Goal: Task Accomplishment & Management: Manage account settings

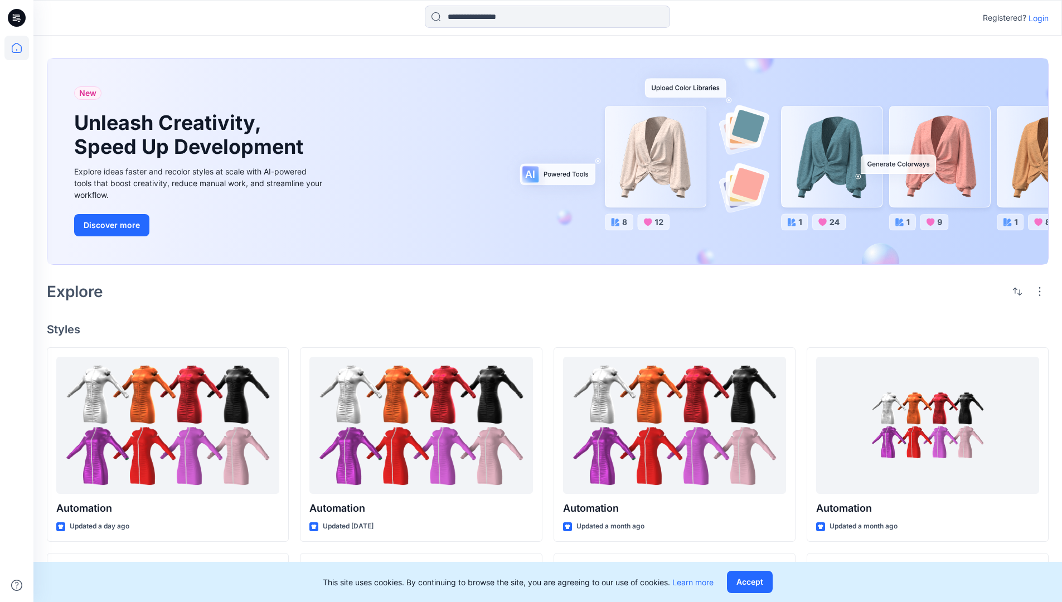
click at [1036, 18] on p "Login" at bounding box center [1039, 18] width 20 height 12
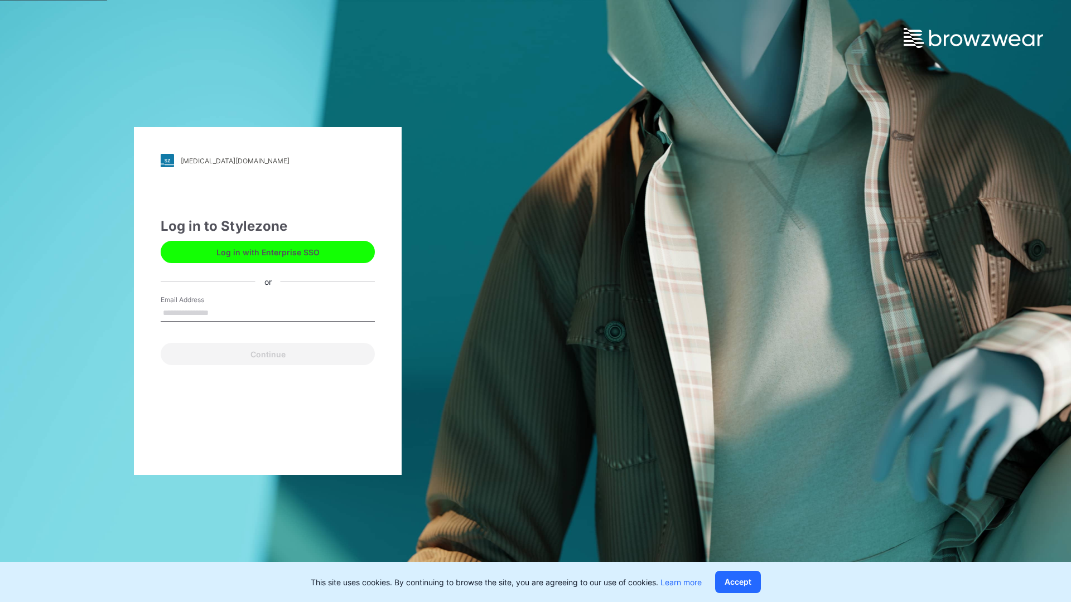
click at [220, 312] on input "Email Address" at bounding box center [268, 313] width 214 height 17
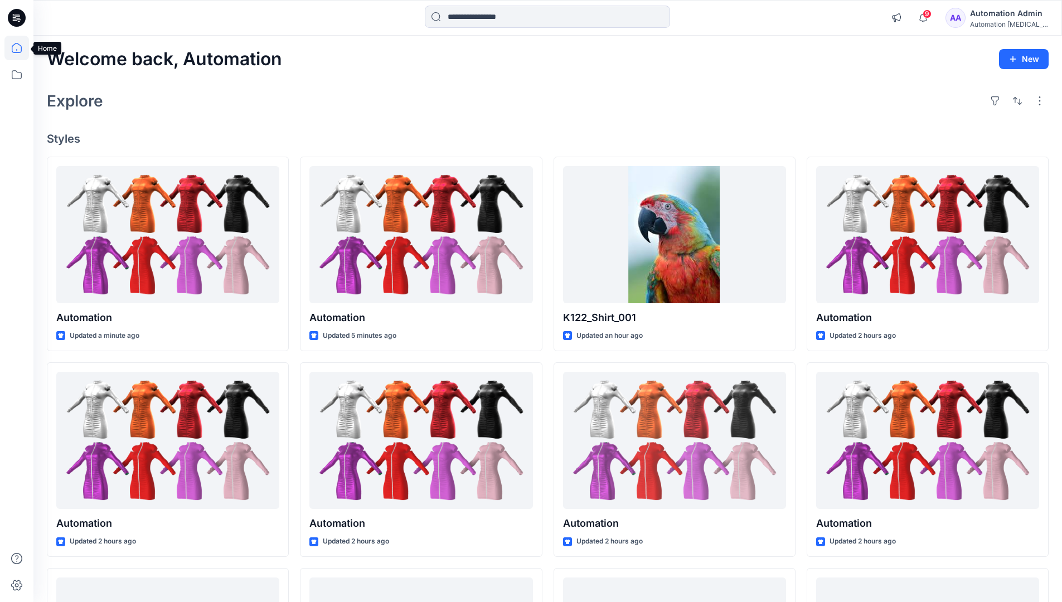
click at [21, 48] on icon at bounding box center [17, 48] width 10 height 10
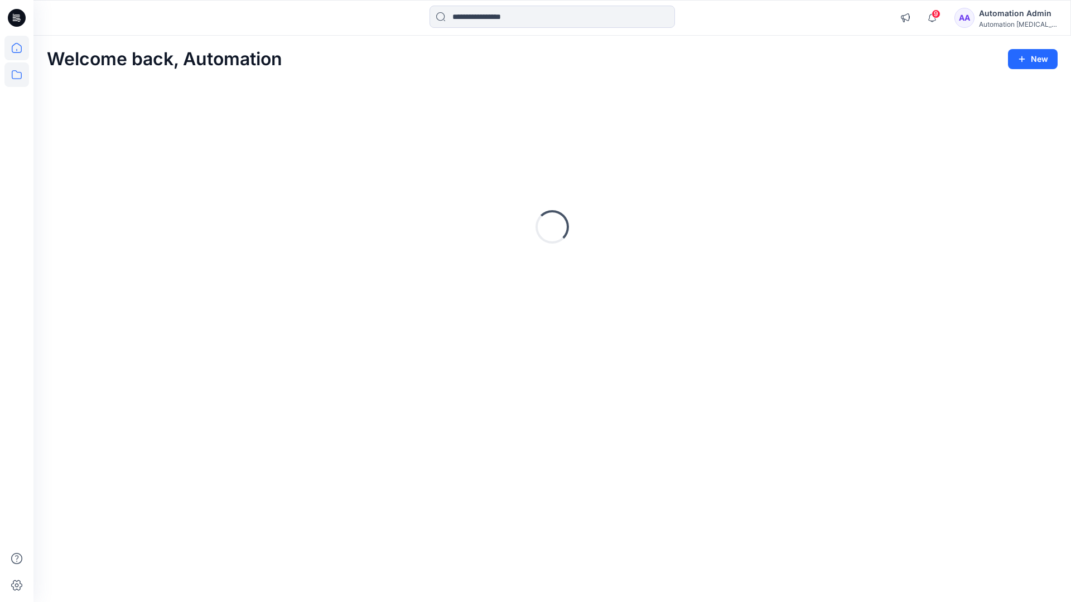
click at [18, 76] on icon at bounding box center [16, 74] width 25 height 25
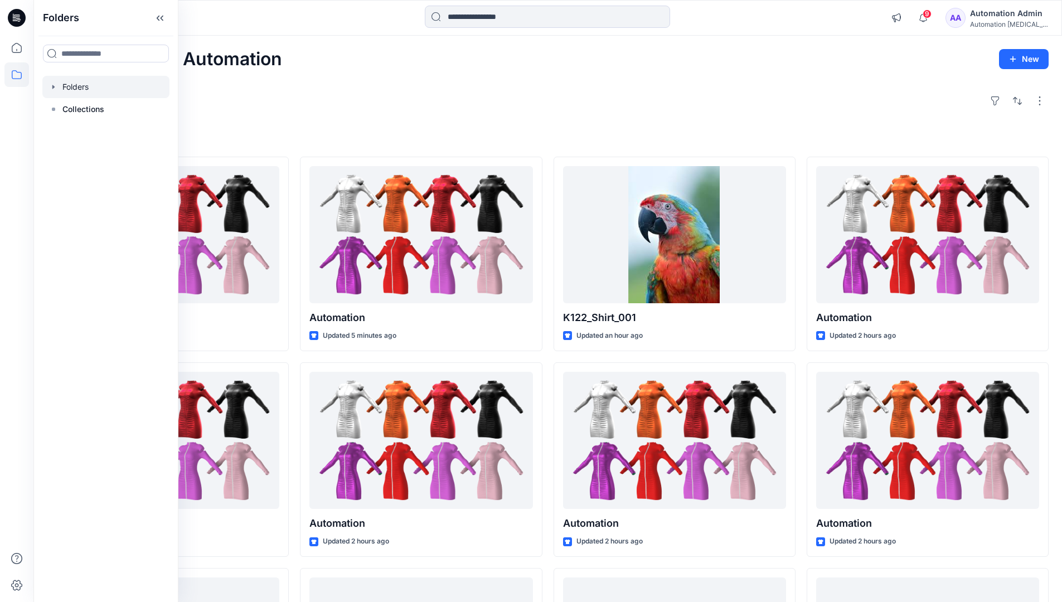
click at [80, 82] on div at bounding box center [105, 87] width 127 height 22
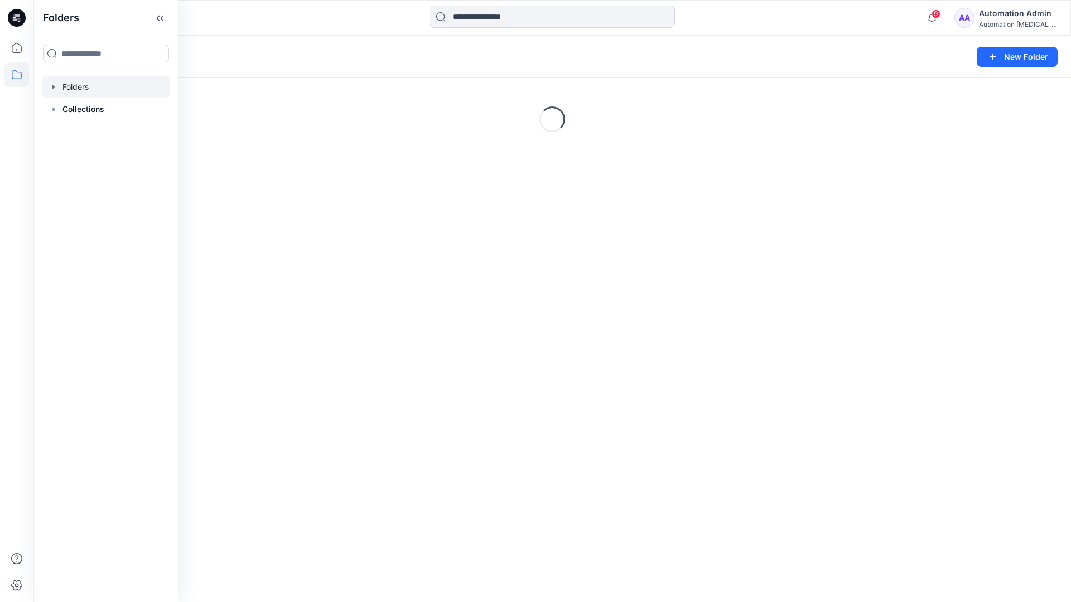
click at [296, 255] on div "Folders New Folder Loading..." at bounding box center [551, 319] width 1037 height 566
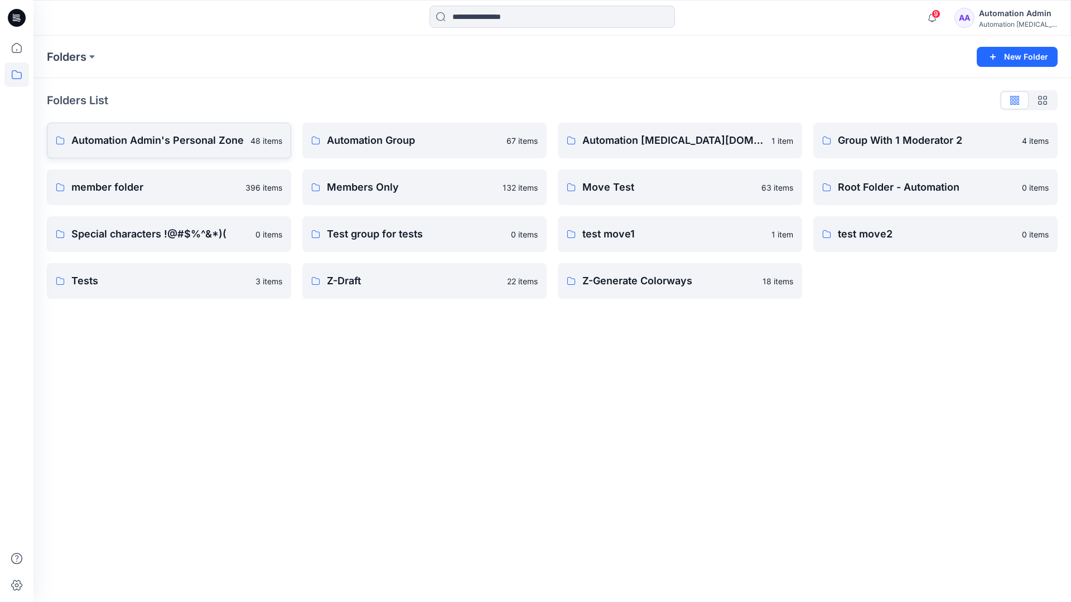
click at [192, 138] on p "Automation Admin's Personal Zone" at bounding box center [157, 141] width 172 height 16
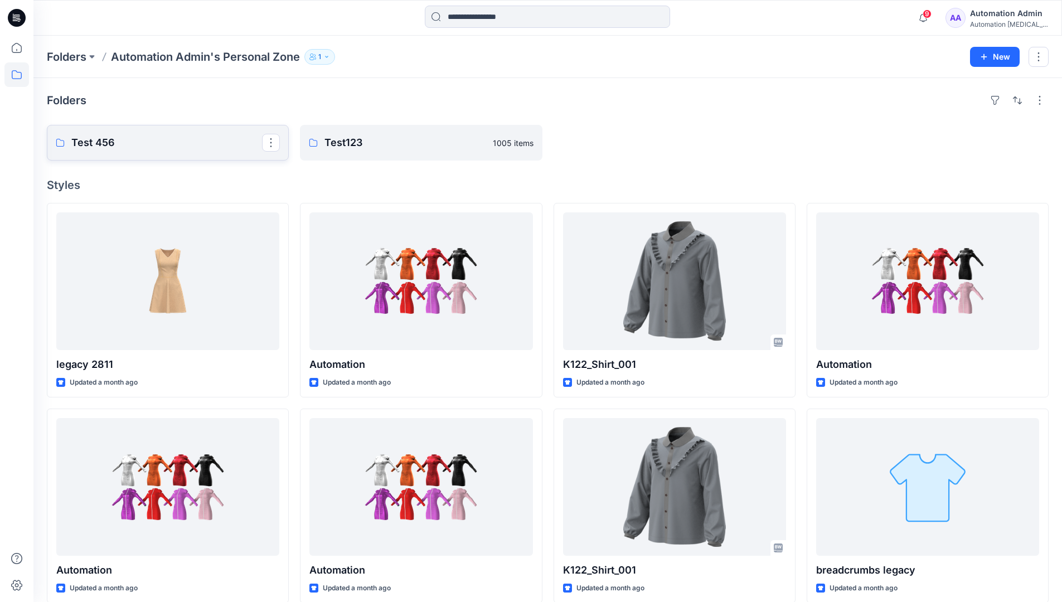
click at [105, 142] on p "Test 456" at bounding box center [166, 143] width 191 height 16
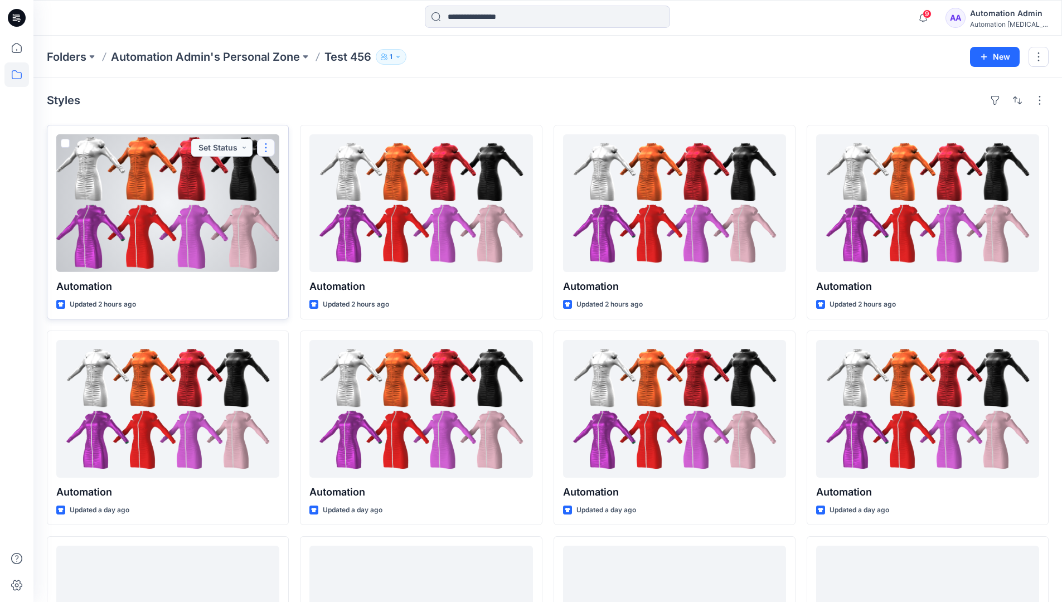
click at [266, 146] on button "button" at bounding box center [266, 148] width 18 height 18
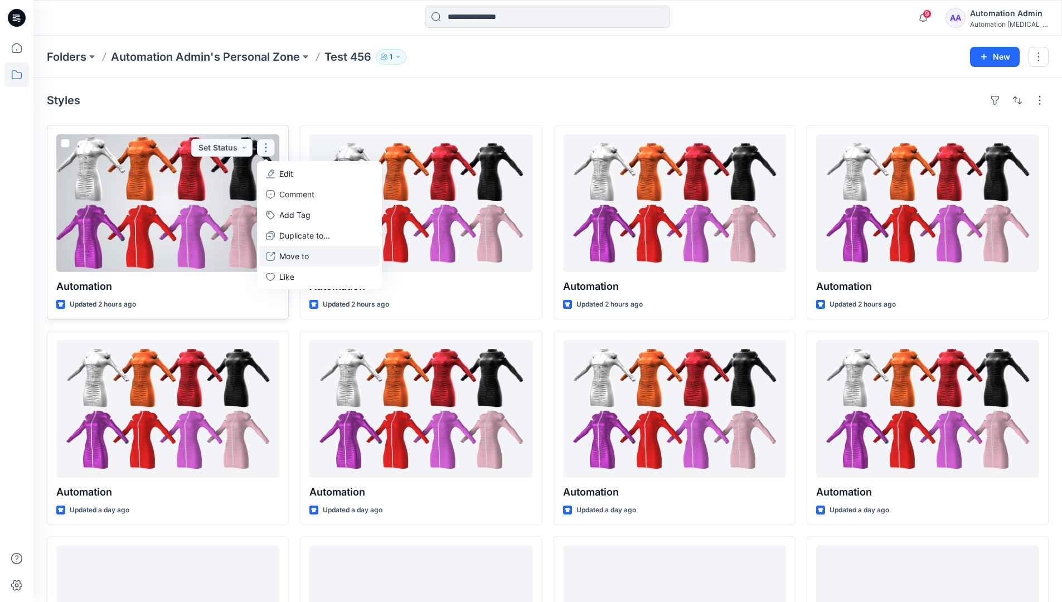
click at [298, 260] on p "Move to" at bounding box center [294, 256] width 30 height 12
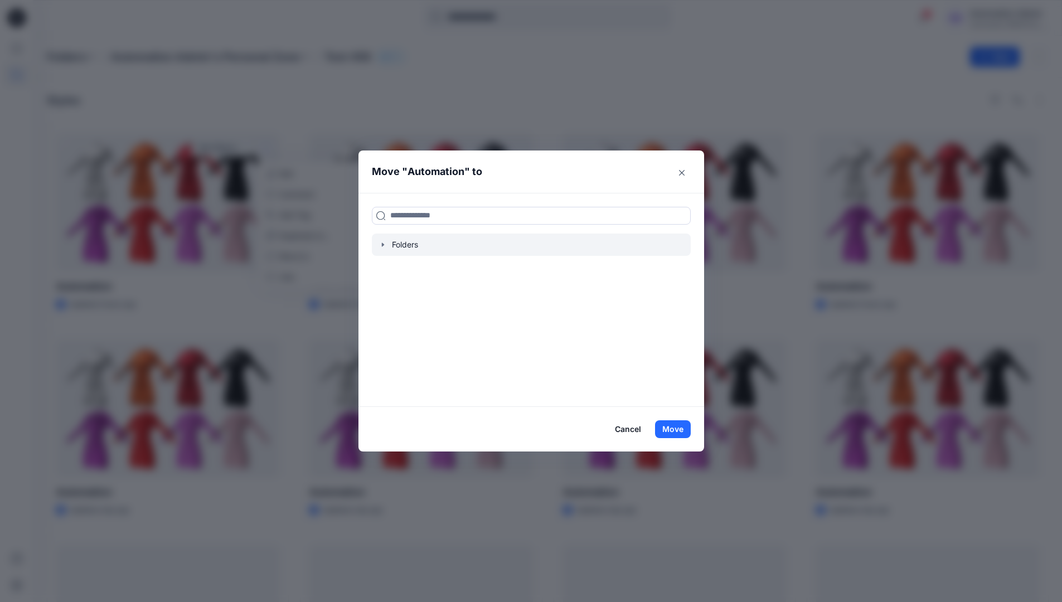
click at [384, 245] on icon "button" at bounding box center [382, 245] width 2 height 4
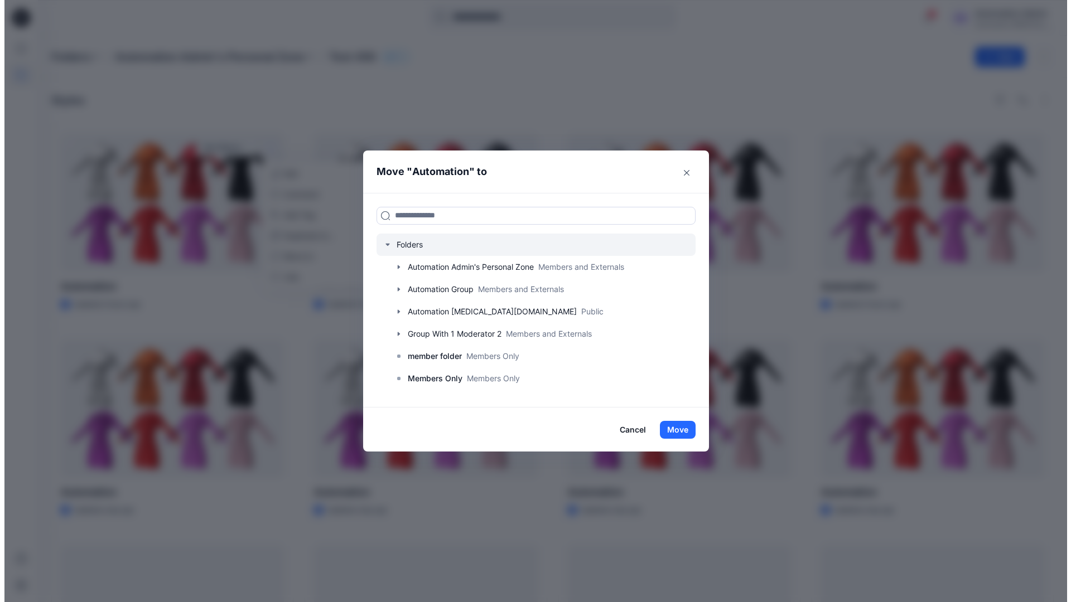
scroll to position [88, 0]
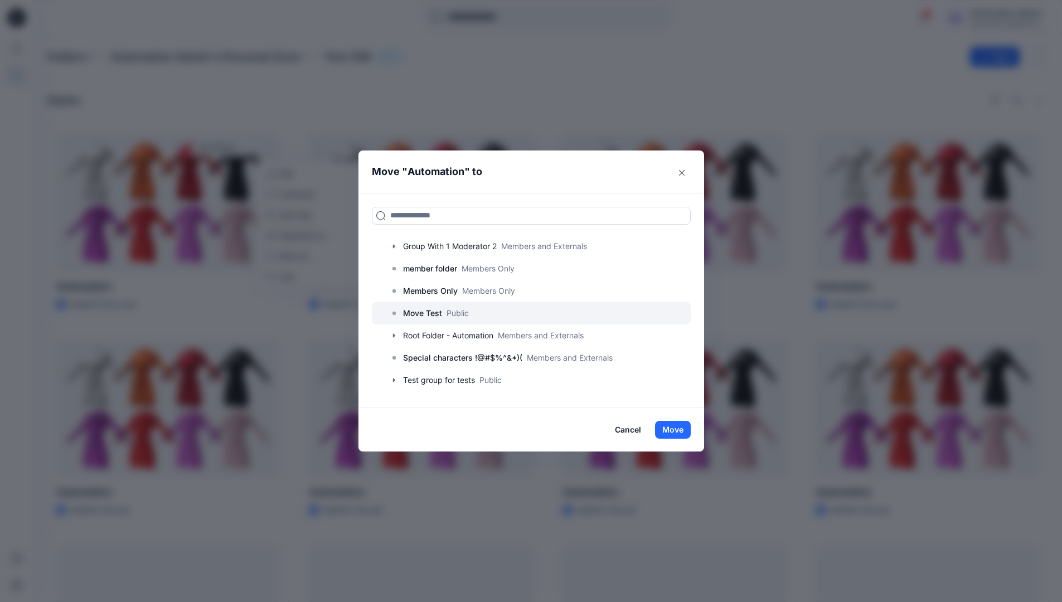
click at [433, 313] on p "Move Test" at bounding box center [422, 313] width 39 height 13
click at [677, 427] on button "Move" at bounding box center [673, 430] width 36 height 18
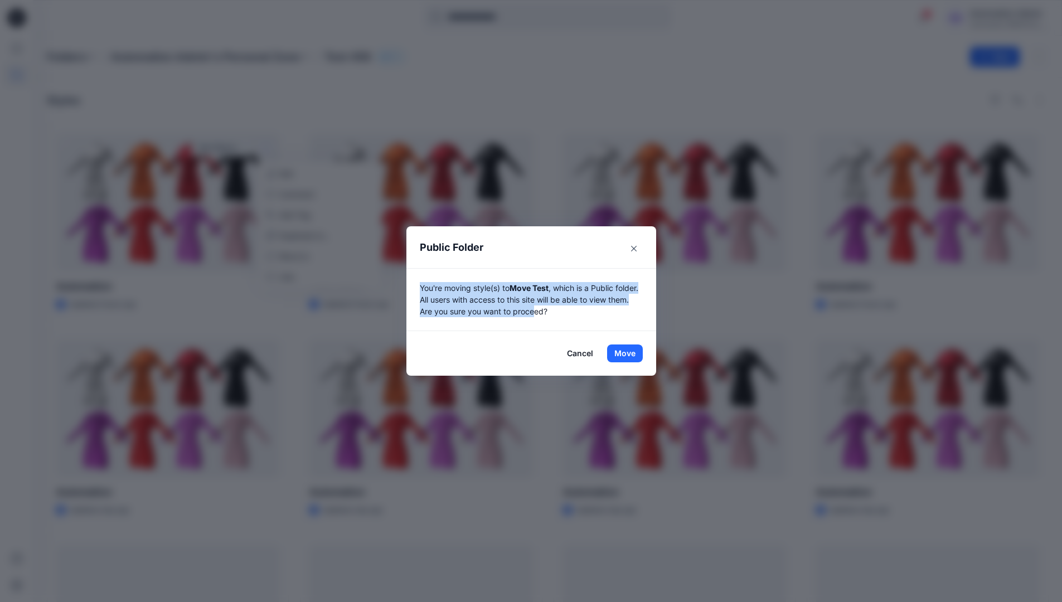
drag, startPoint x: 677, startPoint y: 427, endPoint x: 561, endPoint y: 309, distance: 165.6
click at [561, 309] on p "You're moving style(s) to Move Test , which is a Public folder. All users with …" at bounding box center [531, 299] width 223 height 35
click at [629, 353] on button "Move" at bounding box center [625, 354] width 36 height 18
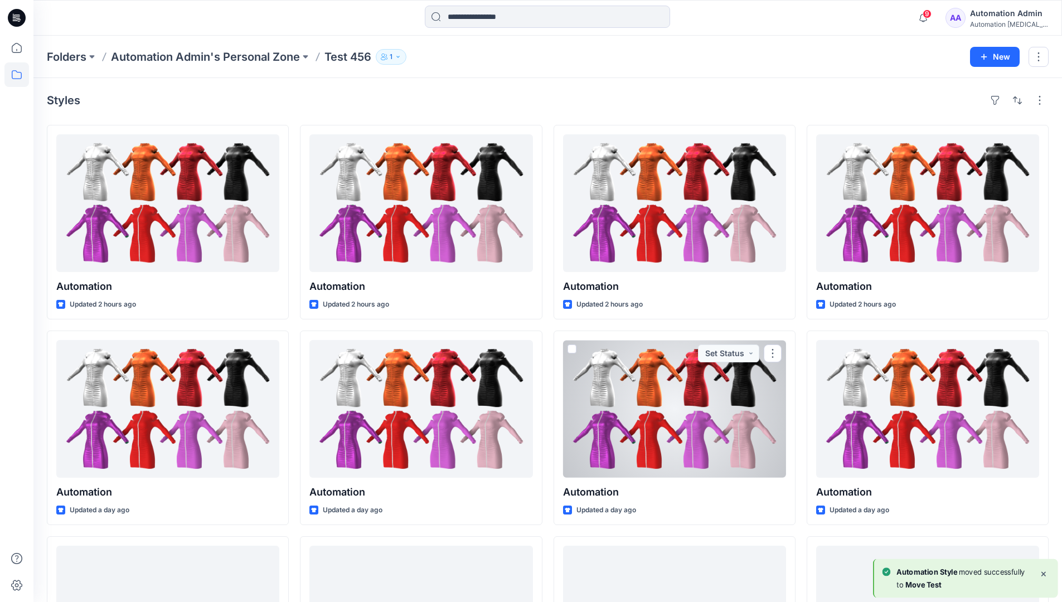
click at [12, 73] on icon at bounding box center [16, 74] width 25 height 25
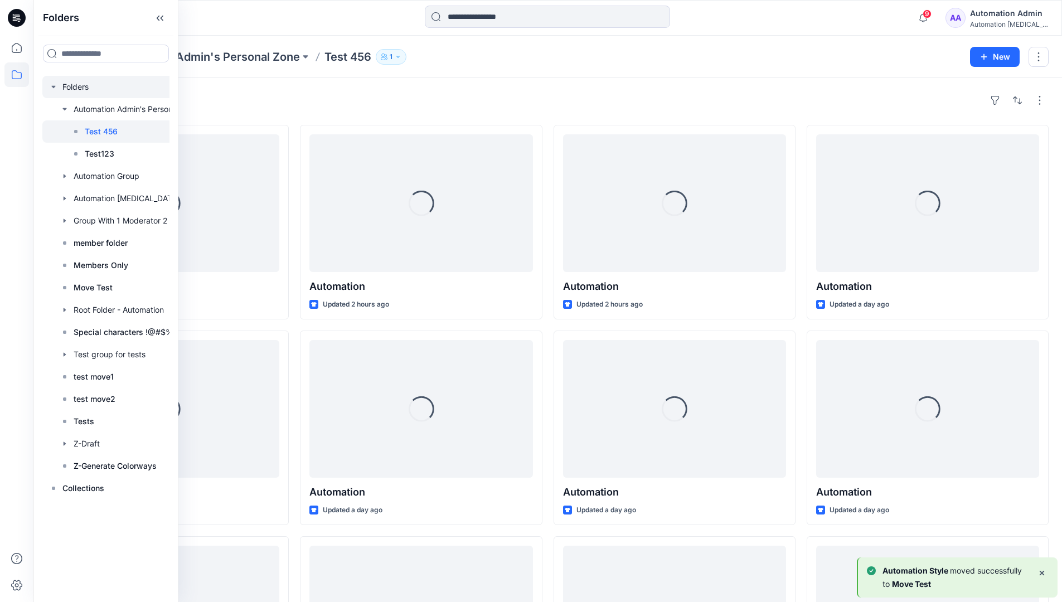
click at [74, 88] on div at bounding box center [120, 87] width 156 height 22
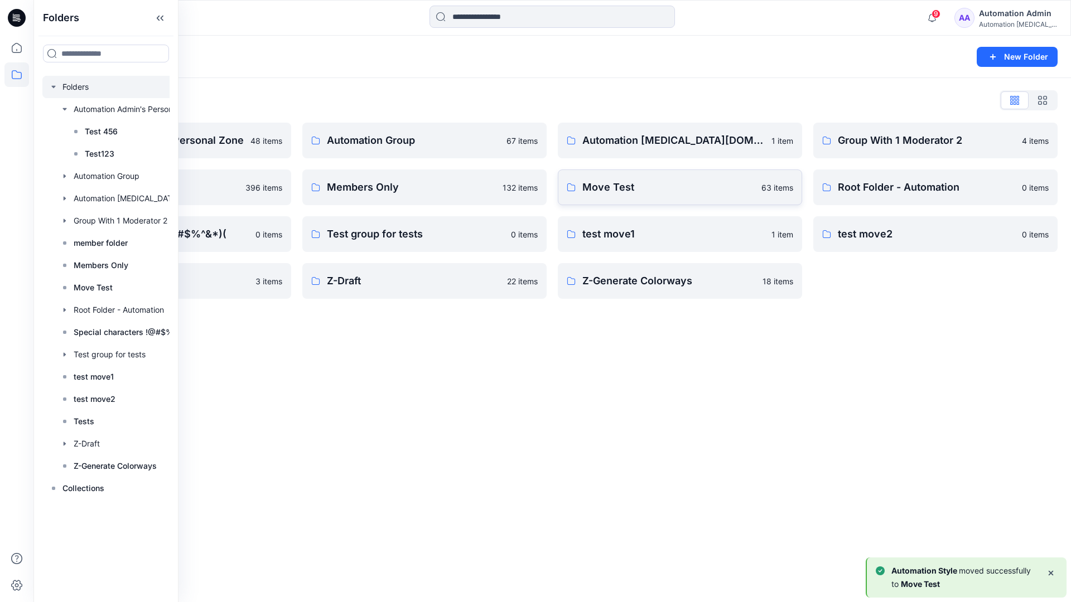
click at [597, 190] on p "Move Test" at bounding box center [668, 188] width 172 height 16
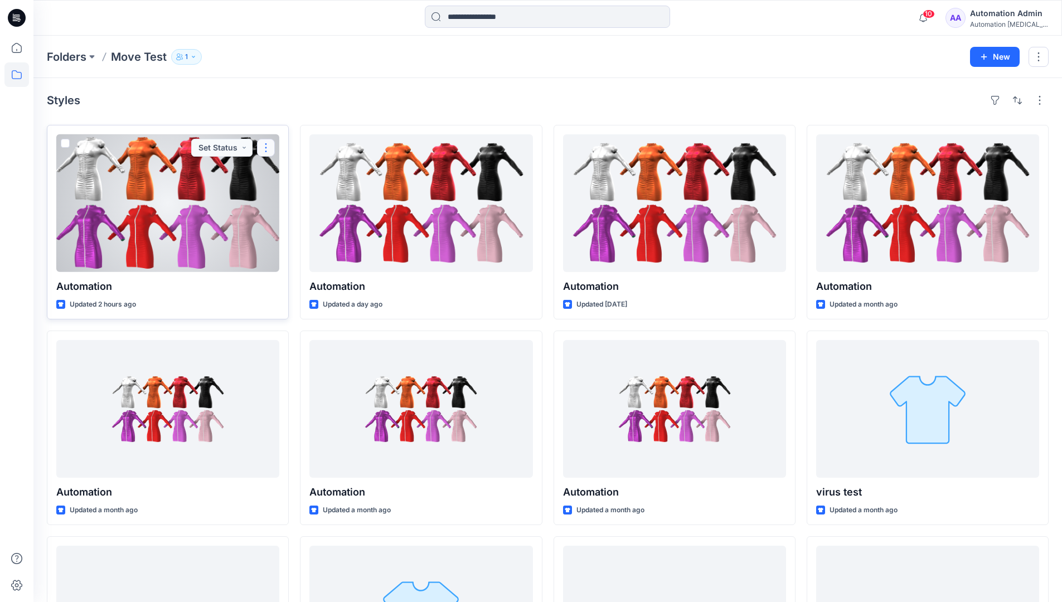
click at [263, 151] on button "button" at bounding box center [266, 148] width 18 height 18
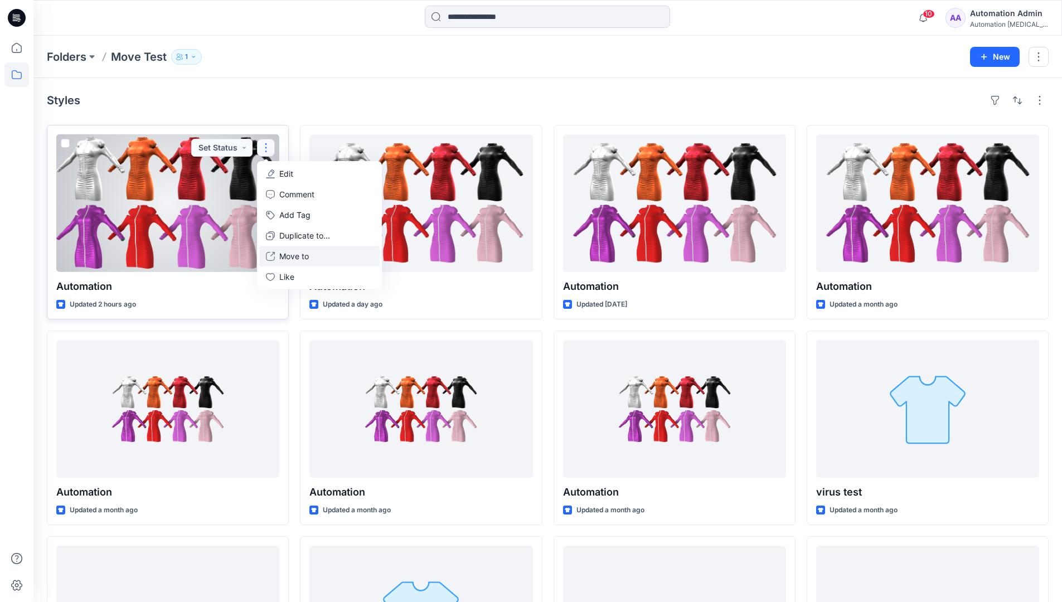
click at [298, 252] on p "Move to" at bounding box center [294, 256] width 30 height 12
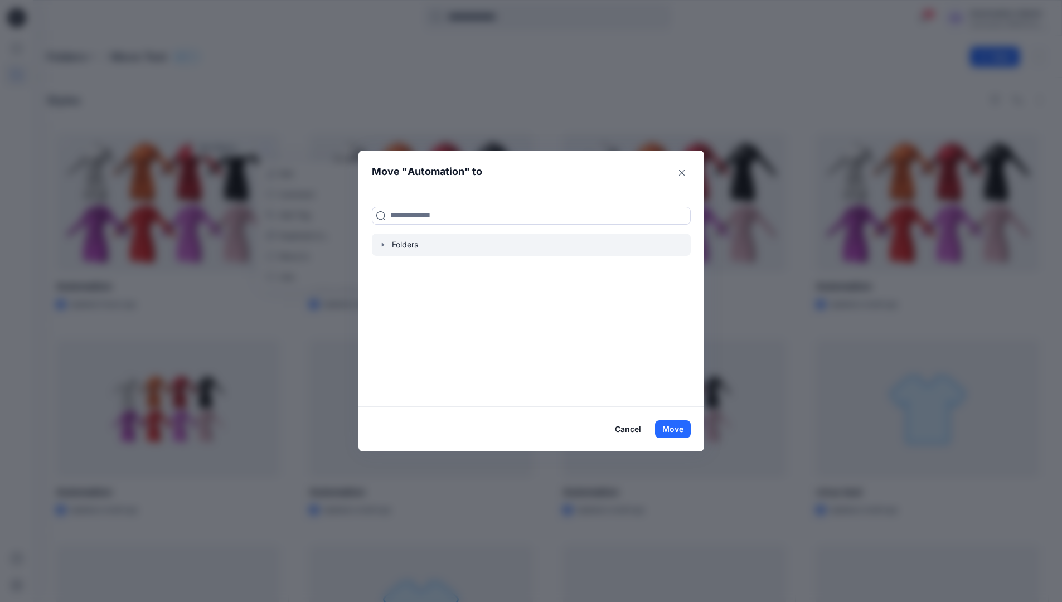
click at [385, 248] on icon "button" at bounding box center [383, 244] width 9 height 9
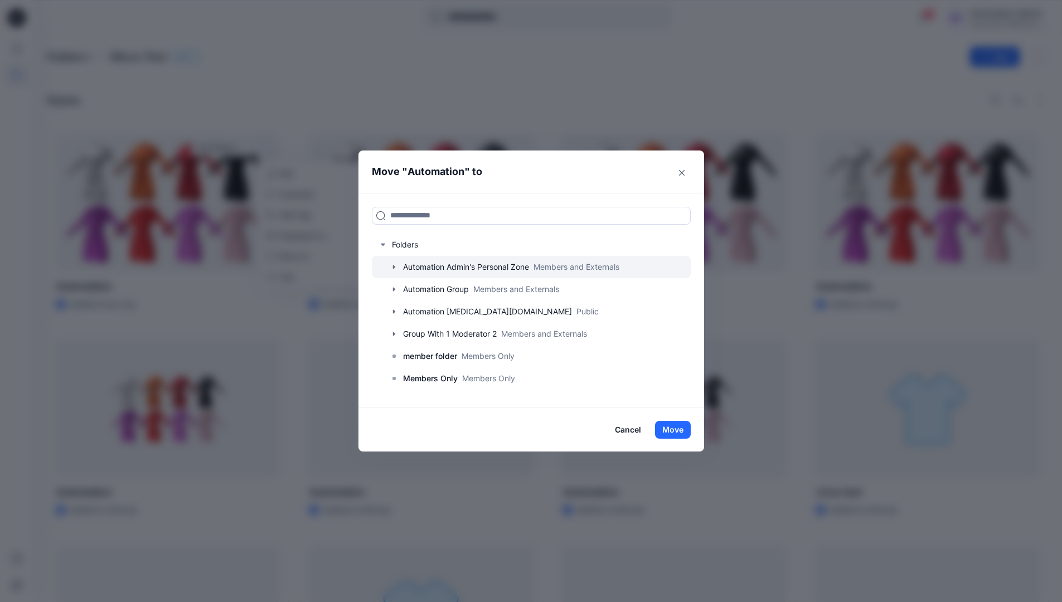
click at [399, 266] on icon "button" at bounding box center [394, 267] width 9 height 9
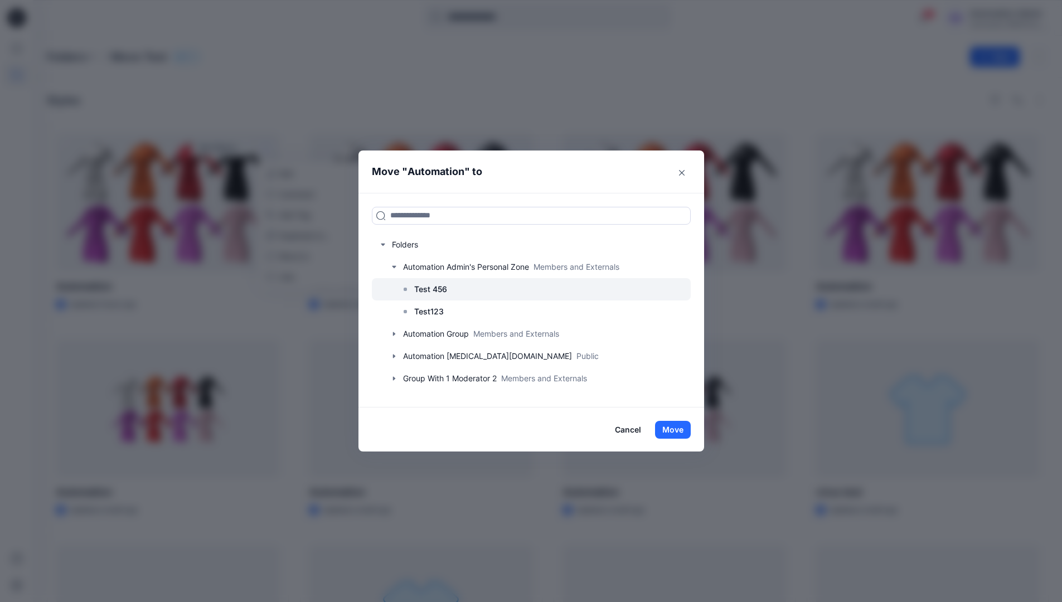
click at [428, 287] on p "Test 456" at bounding box center [430, 289] width 33 height 13
click at [680, 432] on button "Move" at bounding box center [673, 430] width 36 height 18
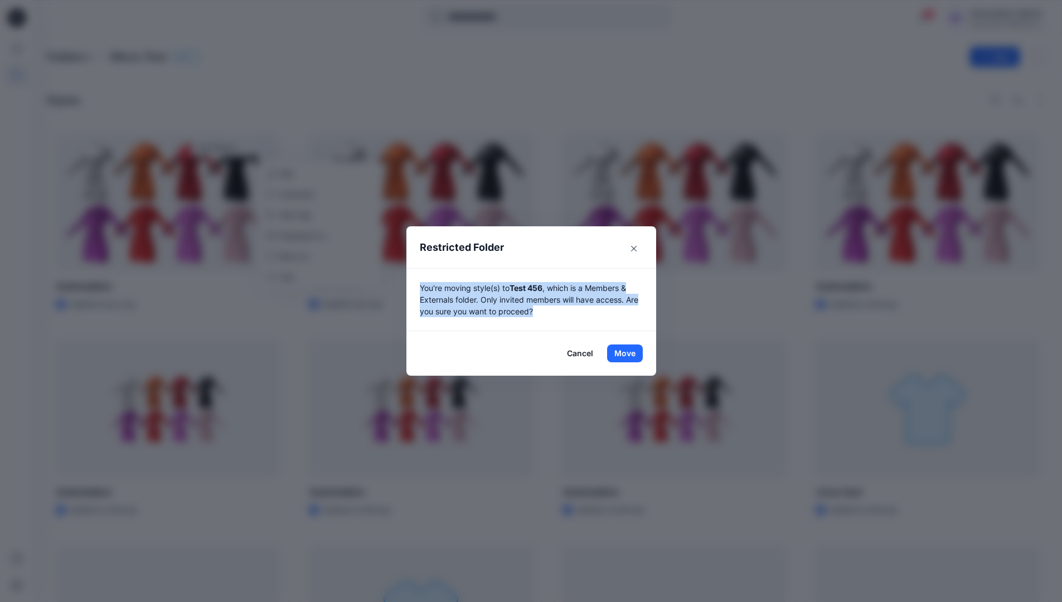
drag, startPoint x: 680, startPoint y: 432, endPoint x: 546, endPoint y: 316, distance: 177.5
click at [546, 316] on p "You're moving style(s) to Test 456 , which is a Members & Externals folder. Onl…" at bounding box center [531, 299] width 223 height 35
click at [629, 353] on button "Move" at bounding box center [625, 354] width 36 height 18
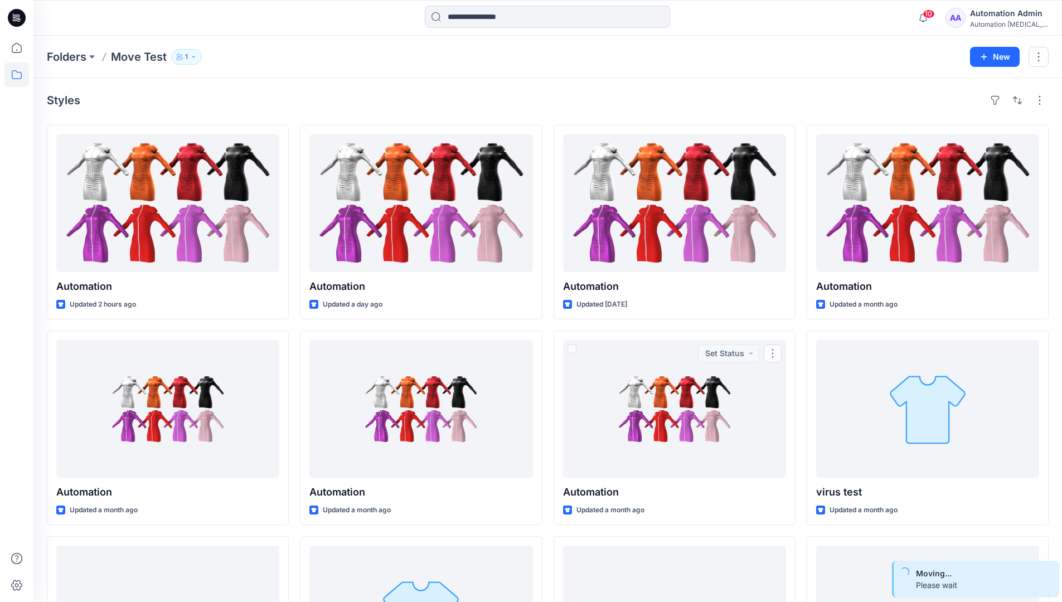
click at [1001, 15] on div "Automation Admin" at bounding box center [1009, 13] width 78 height 13
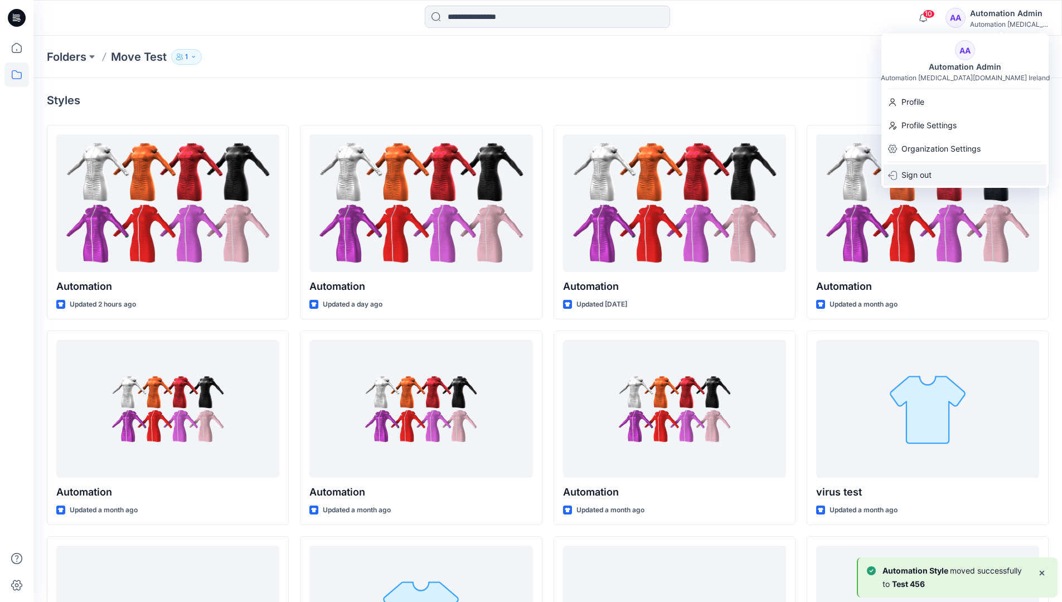
click at [931, 171] on p "Sign out" at bounding box center [917, 174] width 30 height 21
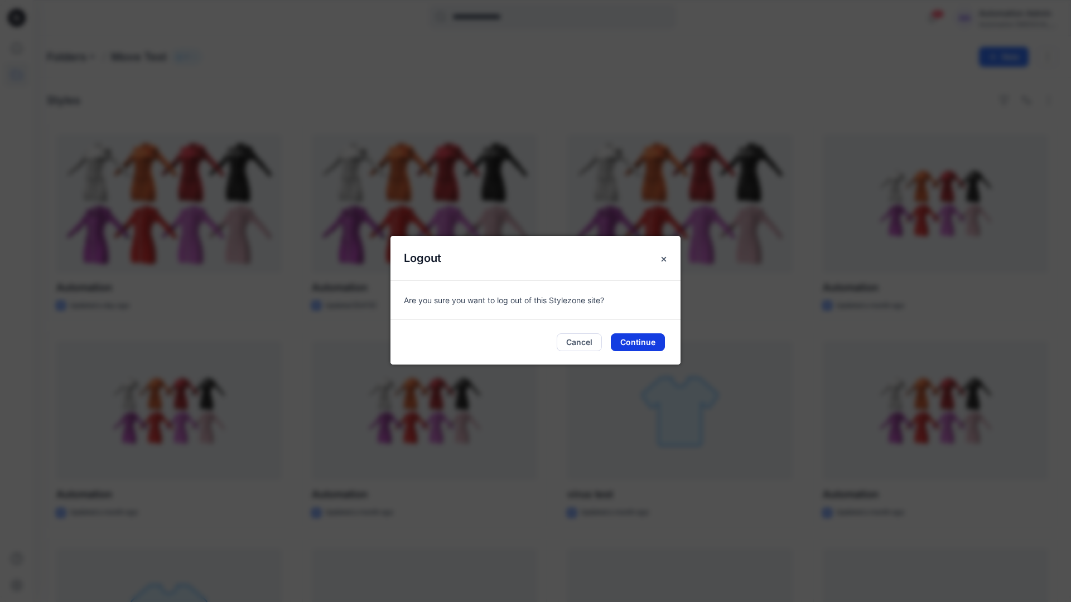
click at [659, 333] on button "Continue" at bounding box center [638, 342] width 54 height 18
